Goal: Check status: Check status

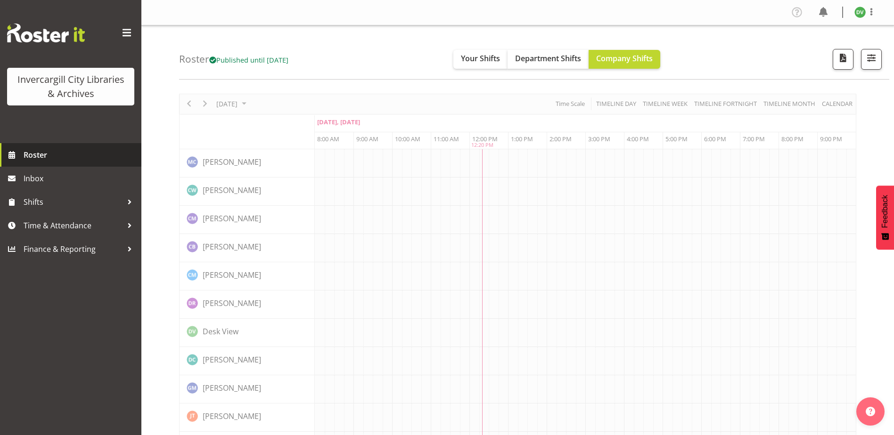
click at [50, 155] on span "Roster" at bounding box center [80, 155] width 113 height 14
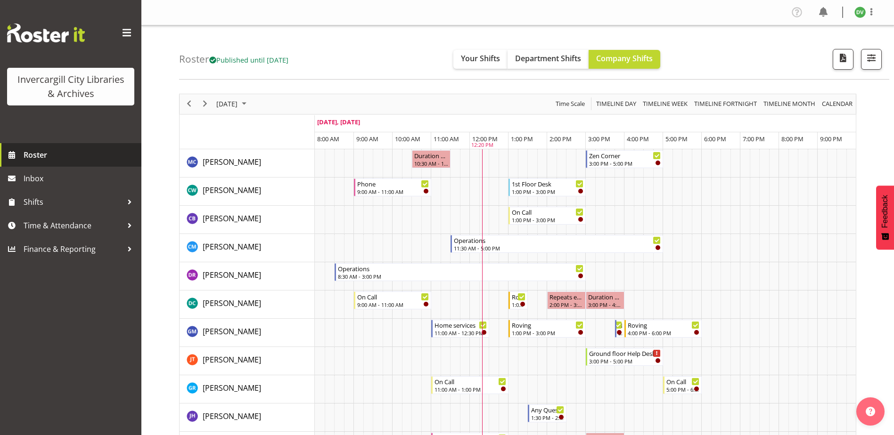
click at [38, 154] on span "Roster" at bounding box center [80, 155] width 113 height 14
click at [205, 104] on span "Next" at bounding box center [204, 104] width 11 height 12
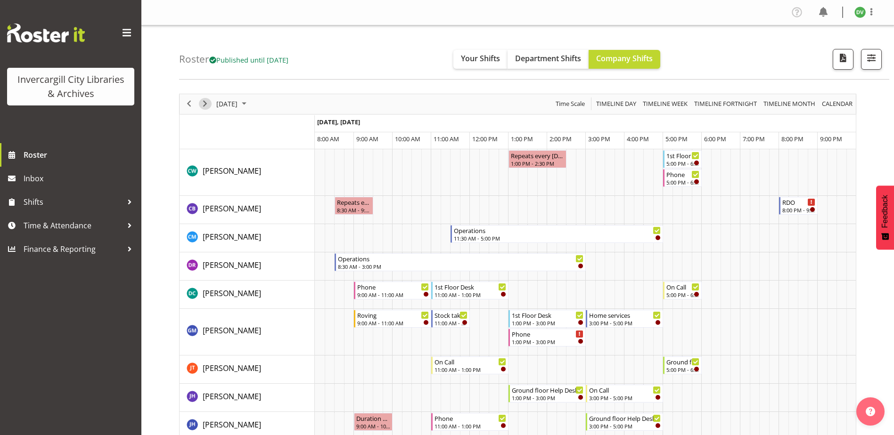
click at [205, 104] on span "Next" at bounding box center [204, 104] width 11 height 12
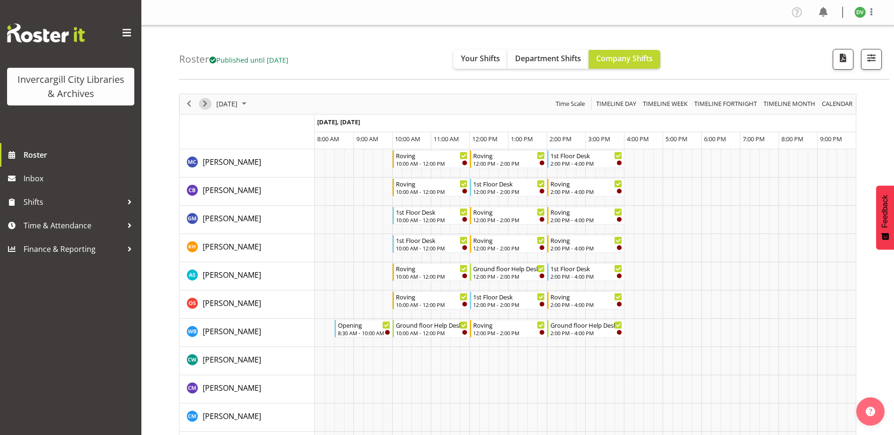
click at [204, 102] on span "Next" at bounding box center [204, 104] width 11 height 12
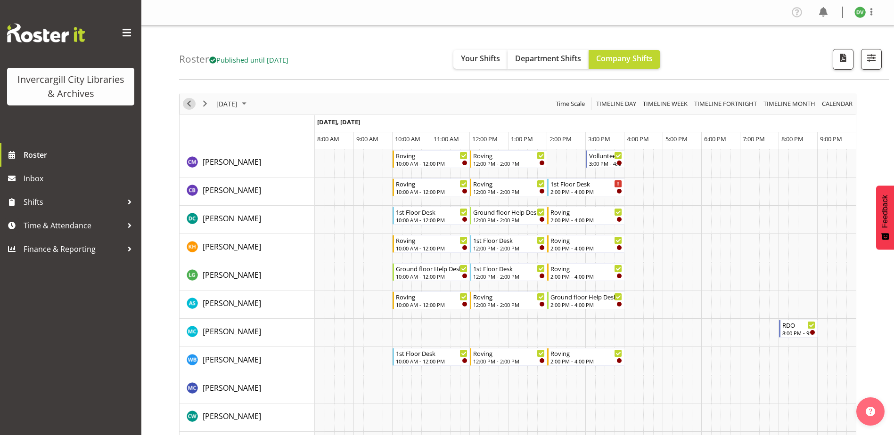
click at [191, 105] on span "Previous" at bounding box center [188, 104] width 11 height 12
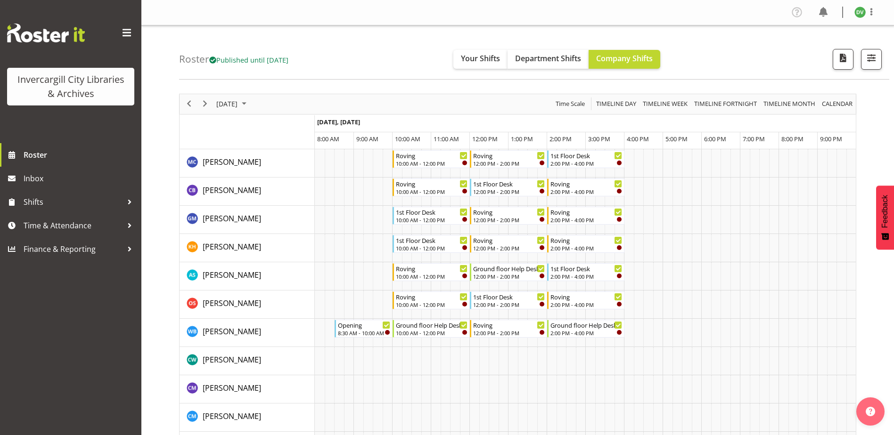
click at [238, 106] on span "[DATE]" at bounding box center [226, 104] width 23 height 12
click at [292, 176] on span "9" at bounding box center [286, 176] width 14 height 14
